Goal: Check status: Check status

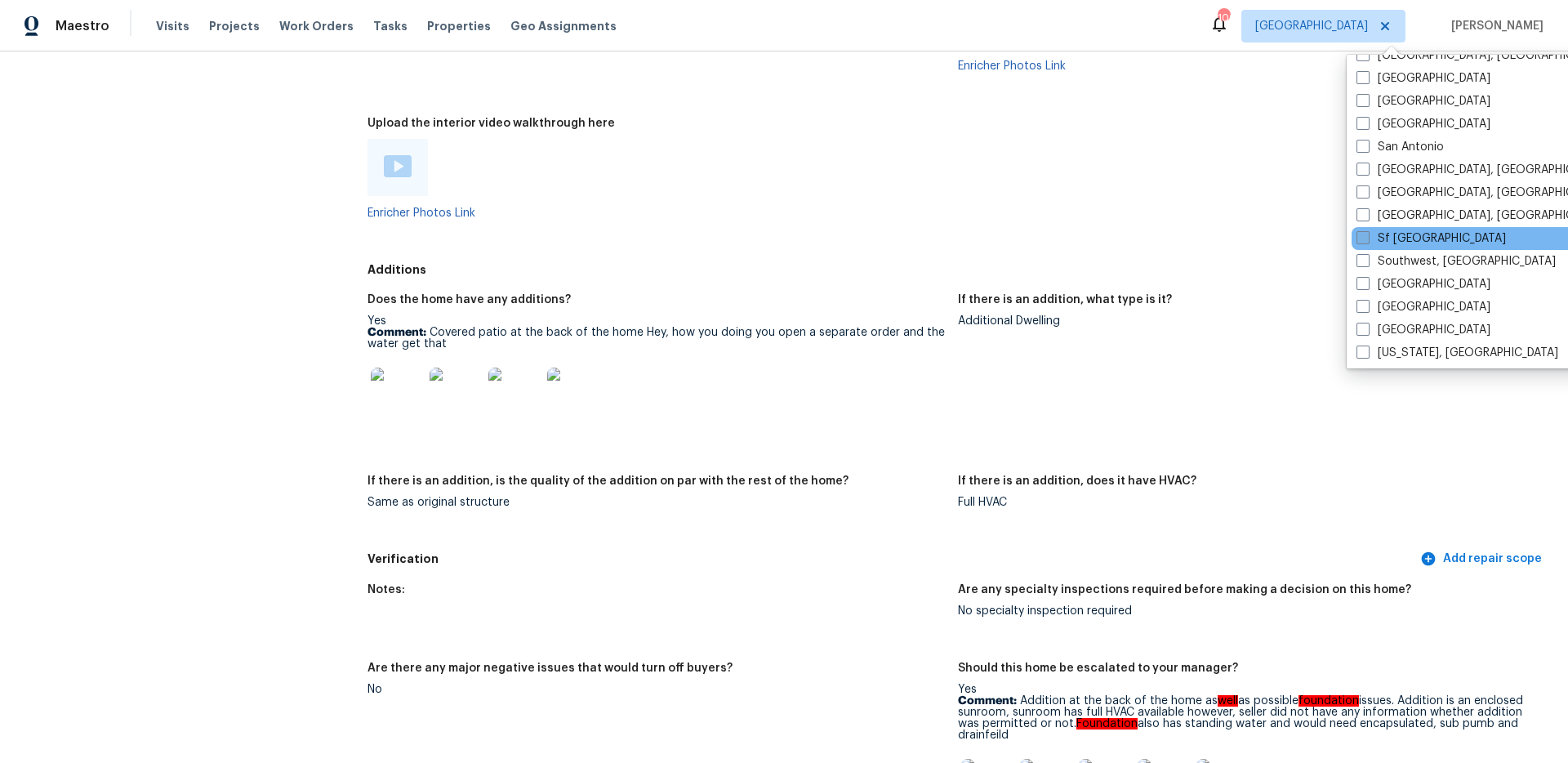
scroll to position [1094, 0]
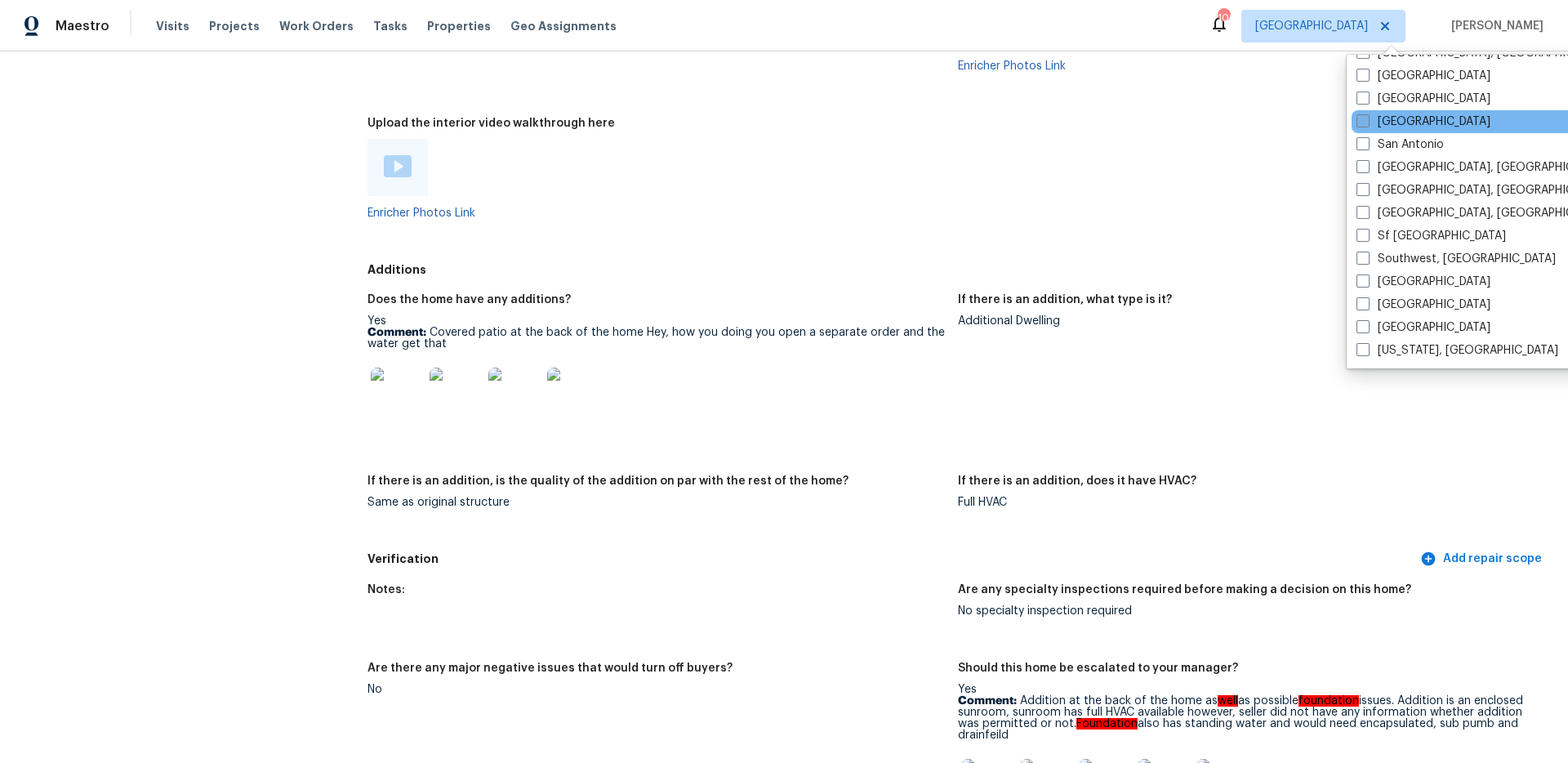
click at [1367, 124] on span at bounding box center [1363, 121] width 13 height 13
click at [1367, 124] on input "[GEOGRAPHIC_DATA]" at bounding box center [1362, 119] width 11 height 11
checkbox input "true"
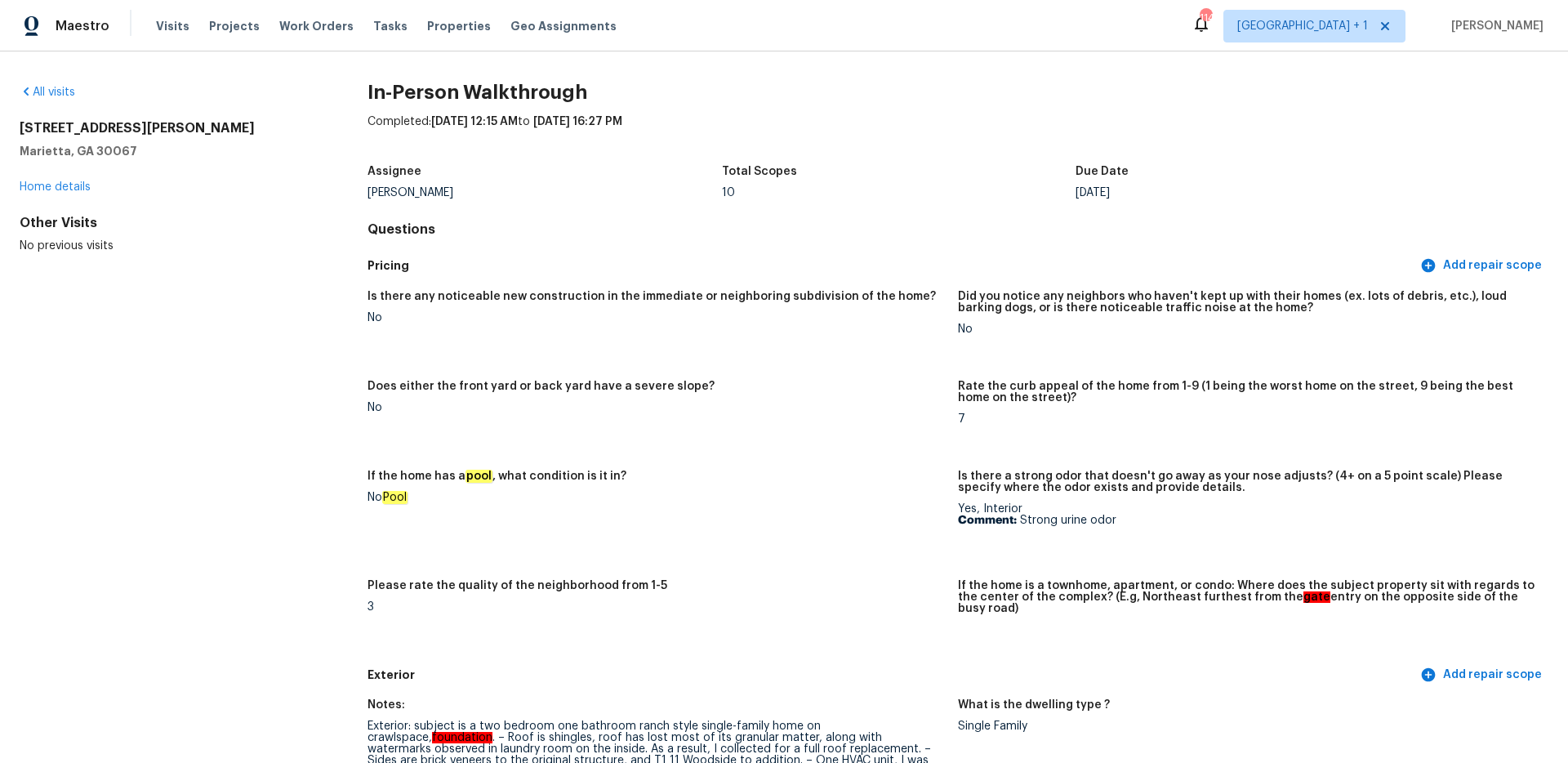
click at [48, 81] on div "All visits [STREET_ADDRESS] Home details Other Visits No previous visits In-Per…" at bounding box center [784, 406] width 1568 height 711
click at [49, 87] on link "All visits" at bounding box center [47, 92] width 56 height 11
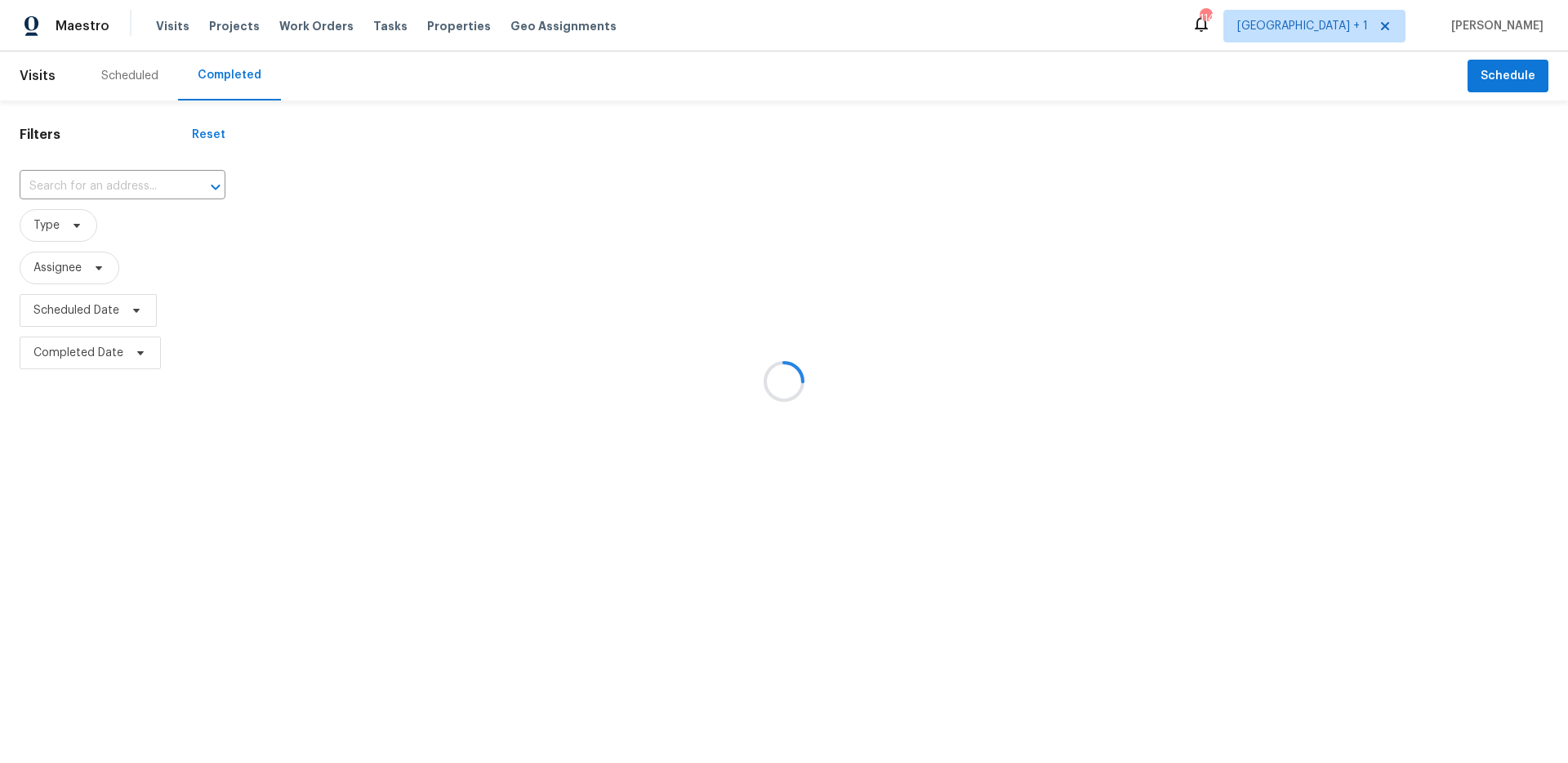
click at [92, 186] on div at bounding box center [784, 382] width 1568 height 763
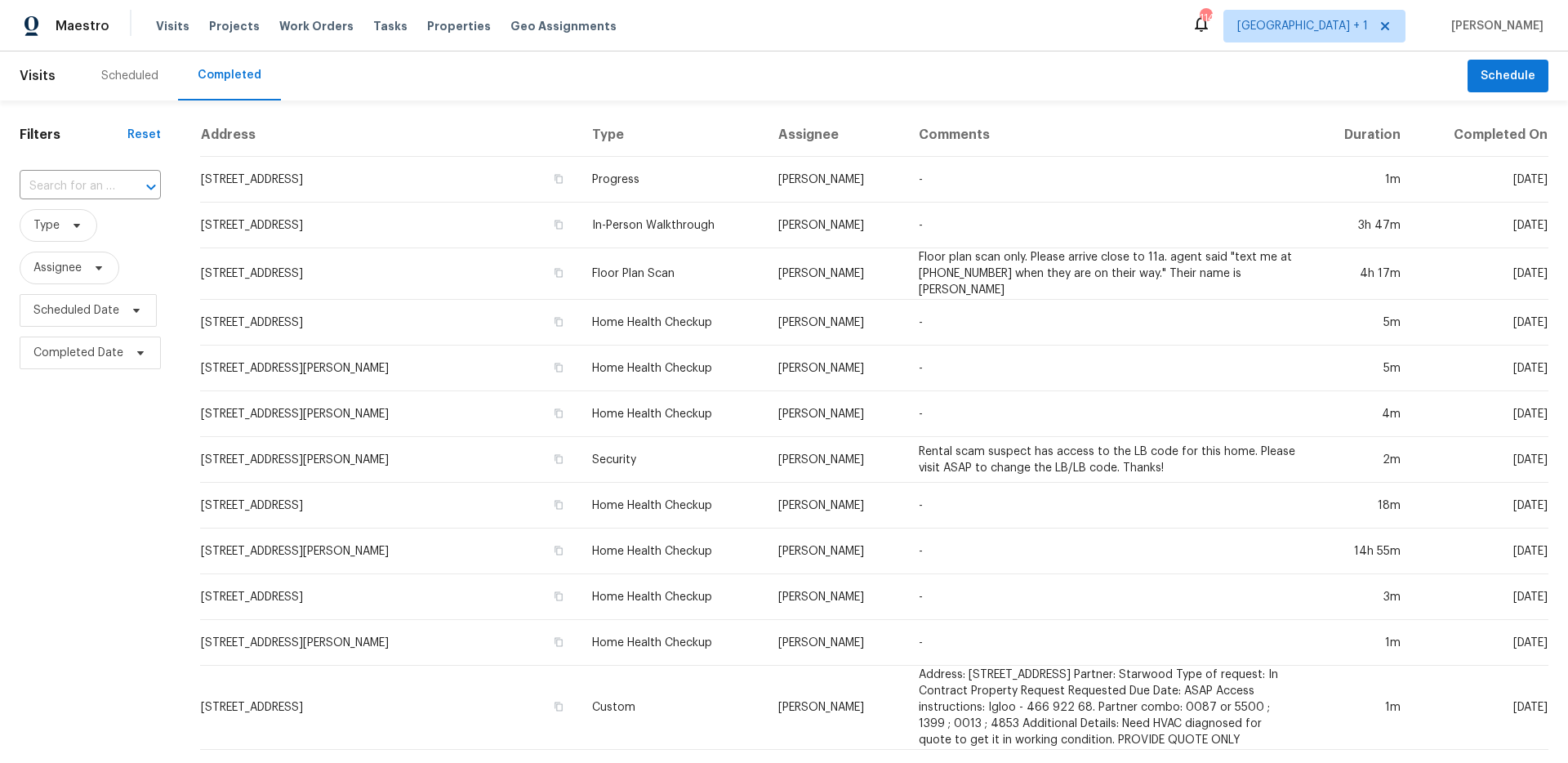
click at [73, 186] on input "text" at bounding box center [67, 187] width 95 height 26
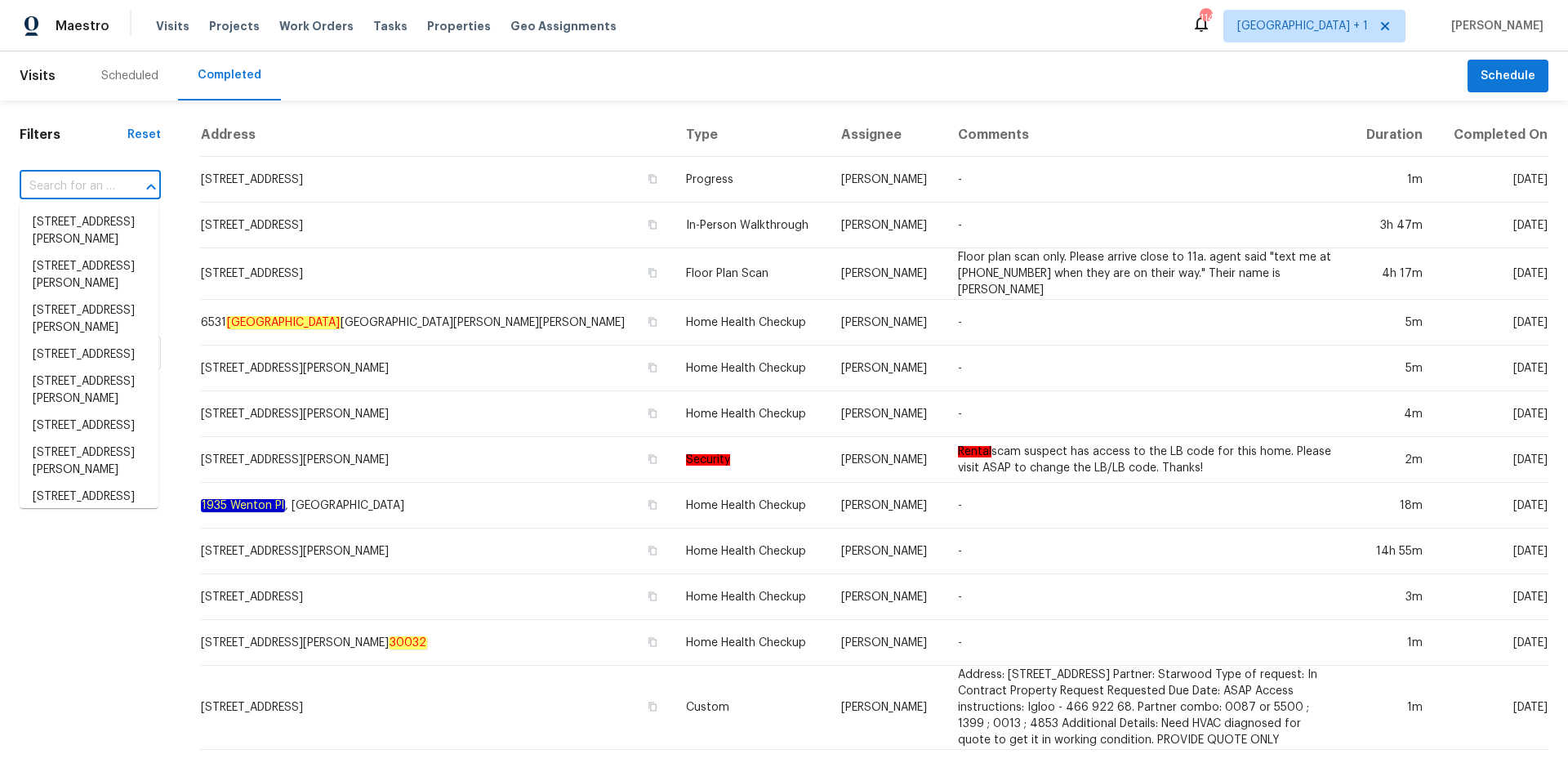
paste input "4465 S 4560 W"
type input "4465 S 4560 W"
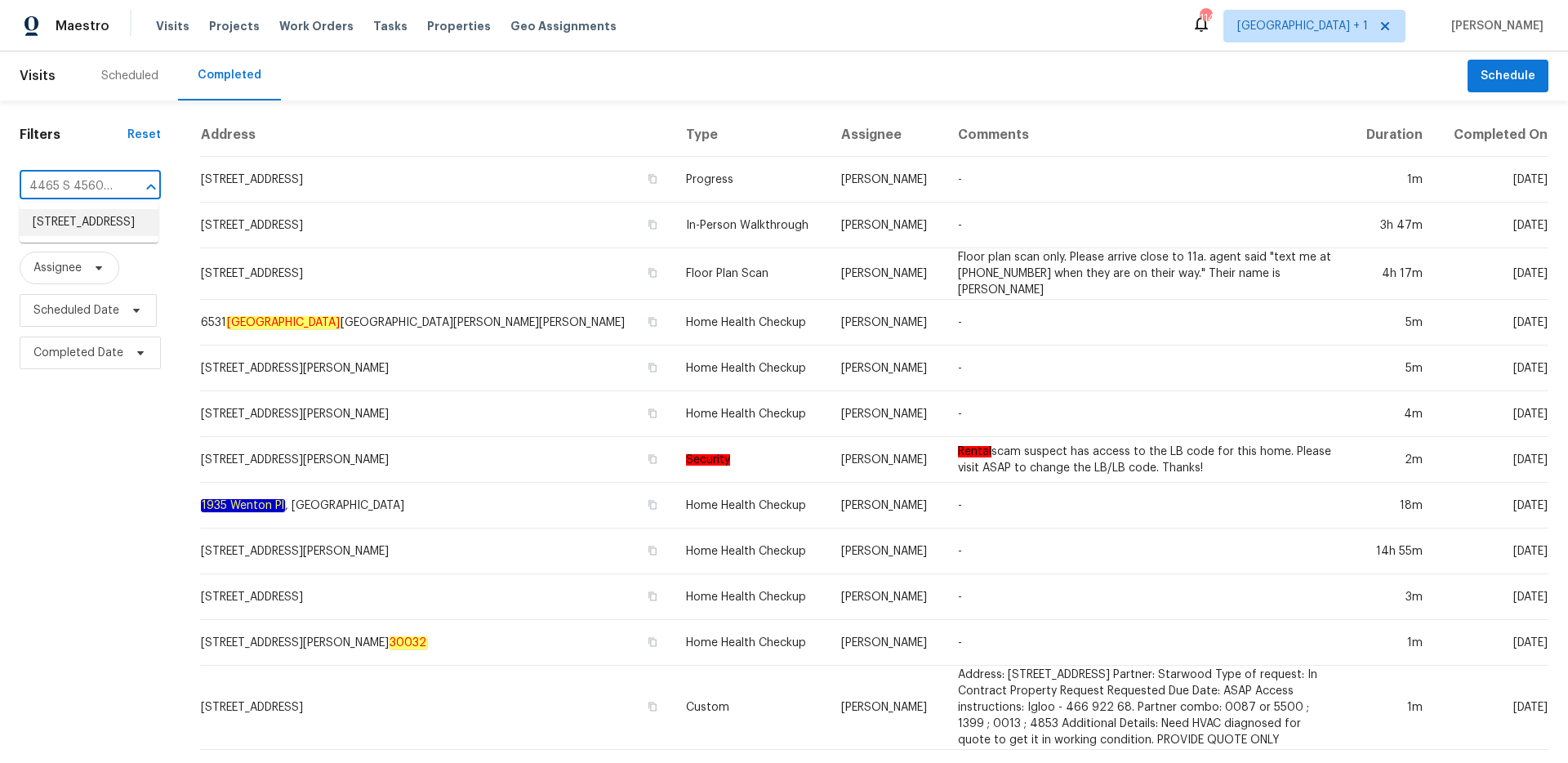
click at [90, 226] on li "[STREET_ADDRESS]" at bounding box center [89, 221] width 139 height 27
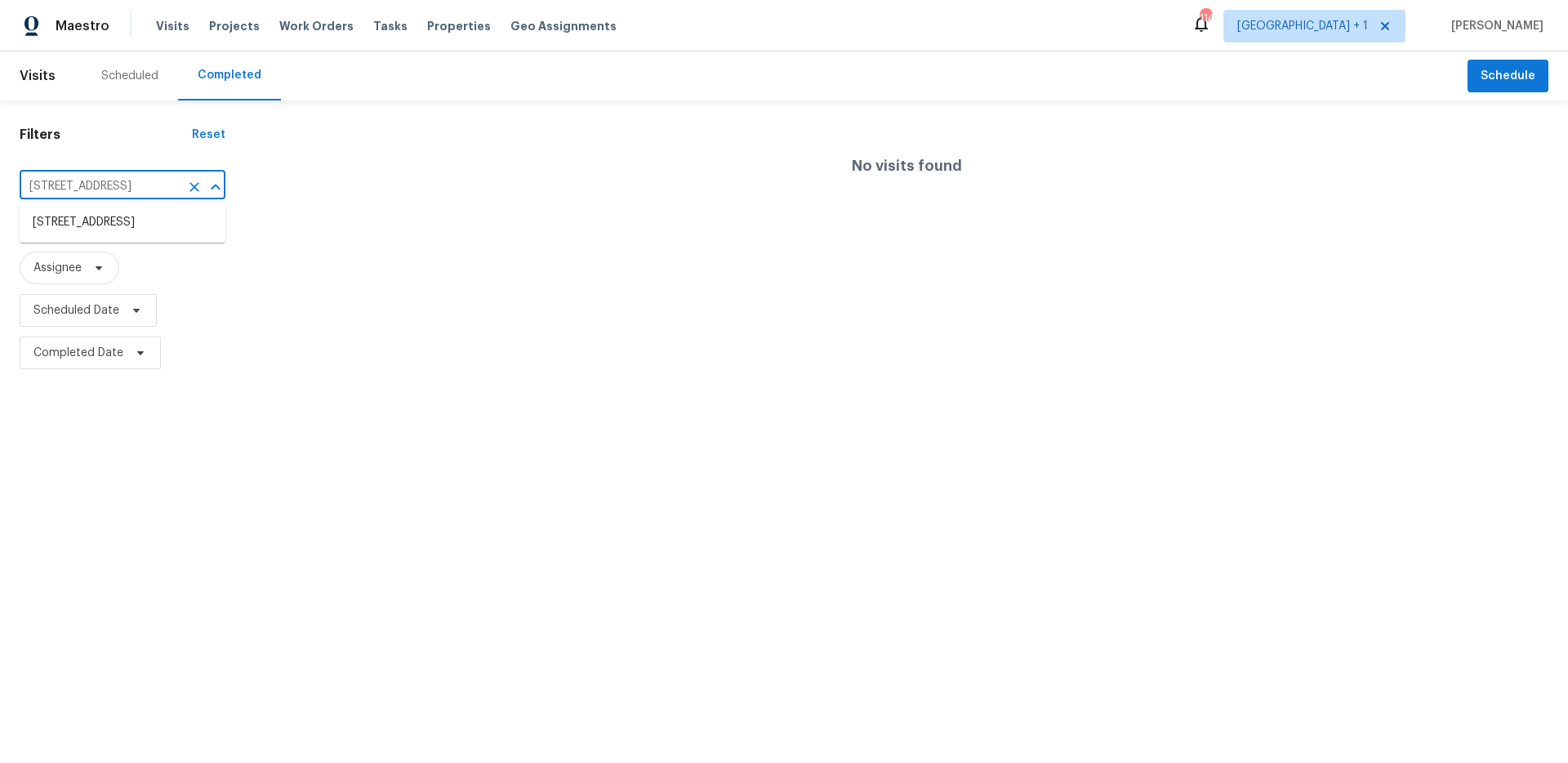
scroll to position [0, 80]
drag, startPoint x: 118, startPoint y: 185, endPoint x: 264, endPoint y: 188, distance: 146.0
click at [264, 188] on div "Filters Reset [STREET_ADDRESS] ​ Type Assignee Scheduled Date Completed Date No…" at bounding box center [784, 237] width 1568 height 274
click at [134, 223] on li "[STREET_ADDRESS]" at bounding box center [122, 221] width 206 height 27
